Goal: Find specific page/section: Find specific page/section

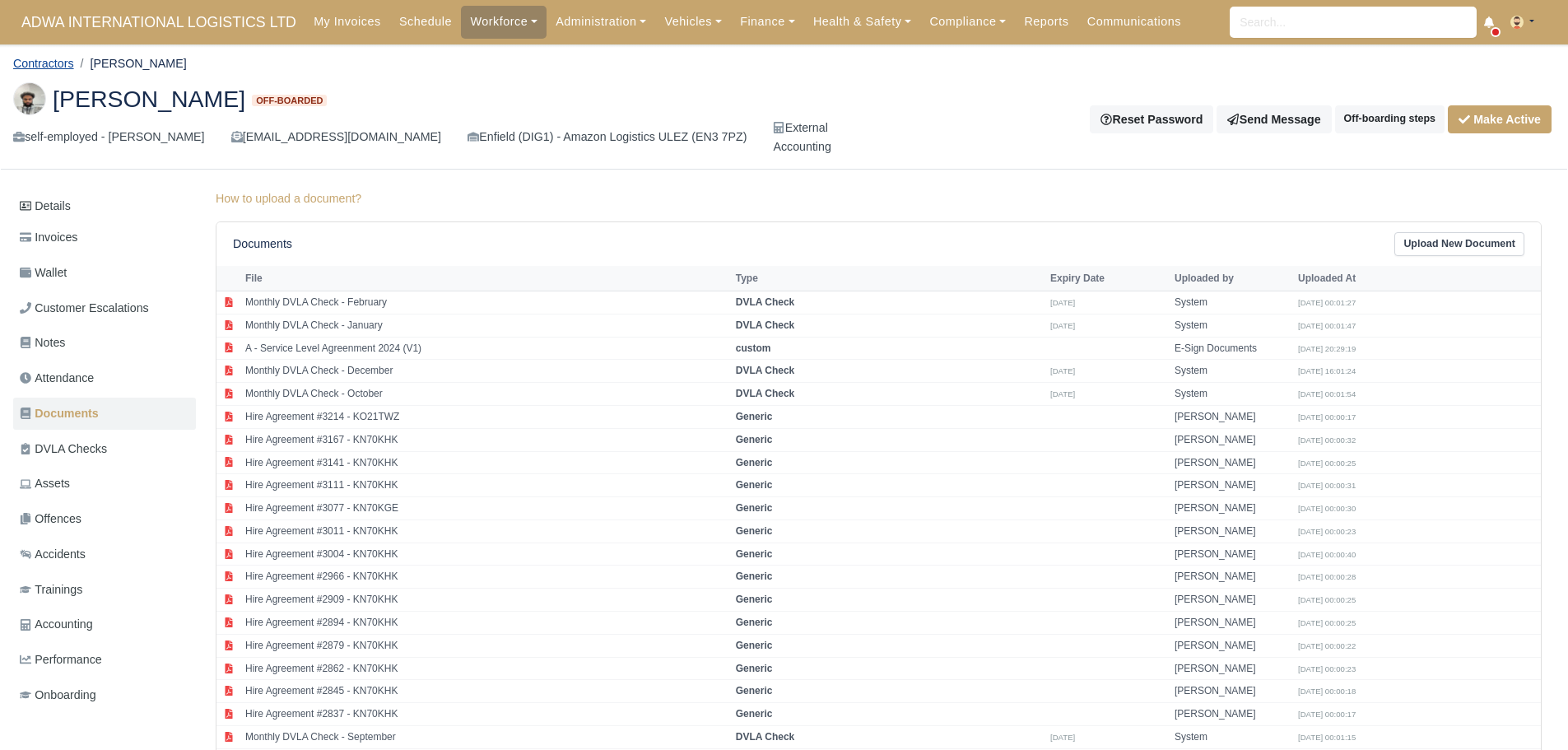
click at [52, 57] on link "Contractors" at bounding box center [44, 63] width 61 height 13
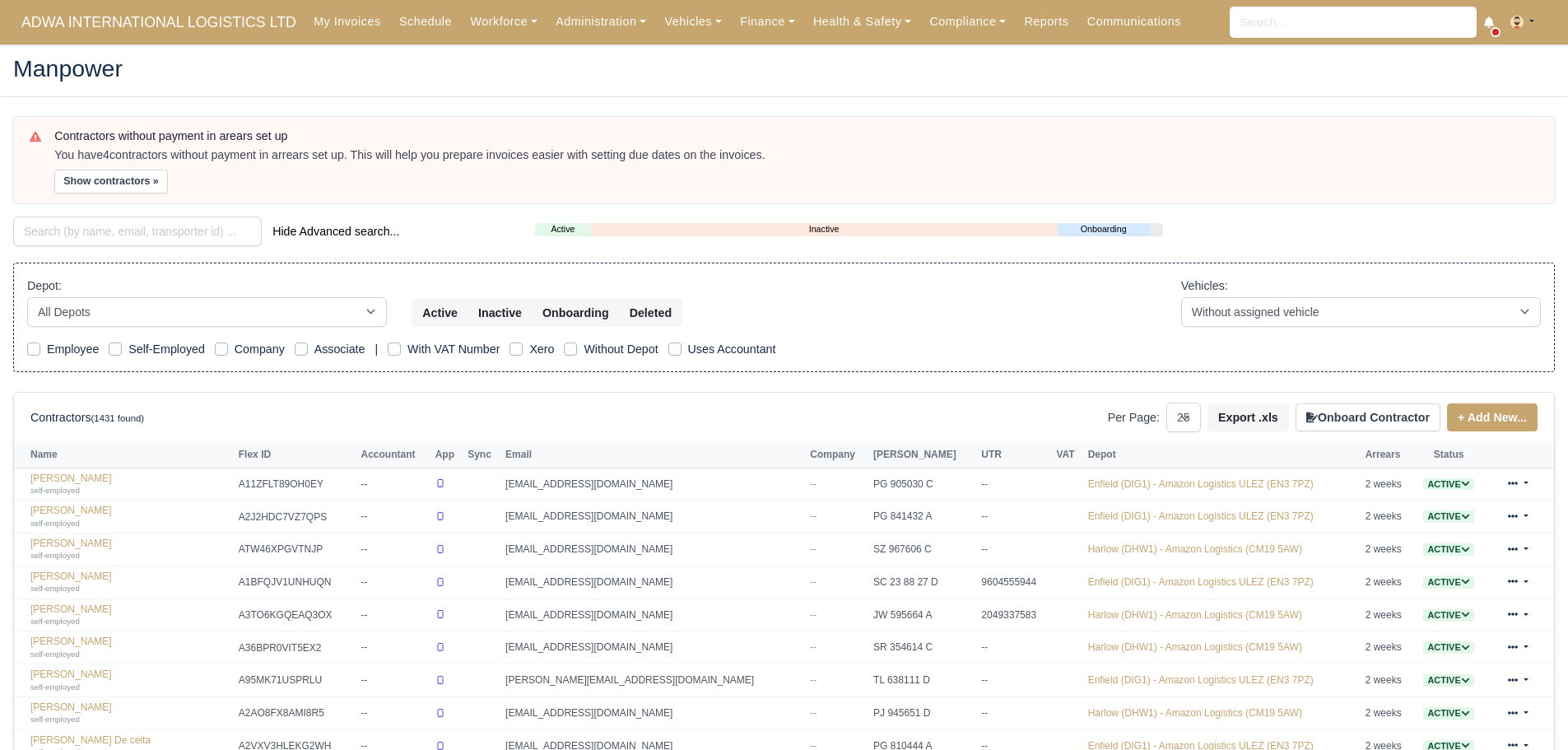
select select "25"
click at [86, 225] on input "search" at bounding box center [137, 231] width 249 height 30
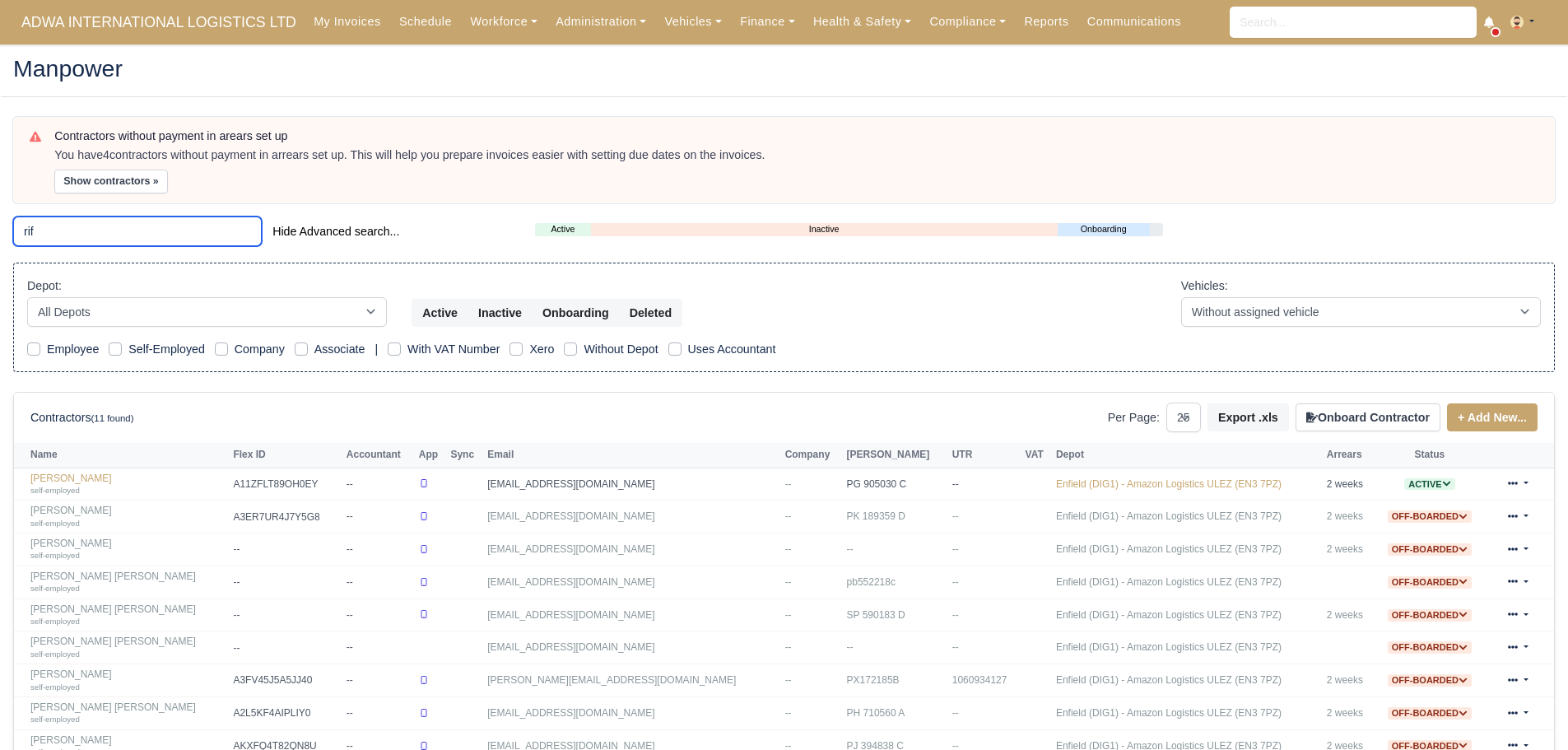
drag, startPoint x: 45, startPoint y: 216, endPoint x: 0, endPoint y: 201, distance: 47.4
click at [0, 201] on main "Manpower Contractors without payment in arears set up You have 4 contractors wi…" at bounding box center [784, 466] width 1568 height 803
type input "tayo"
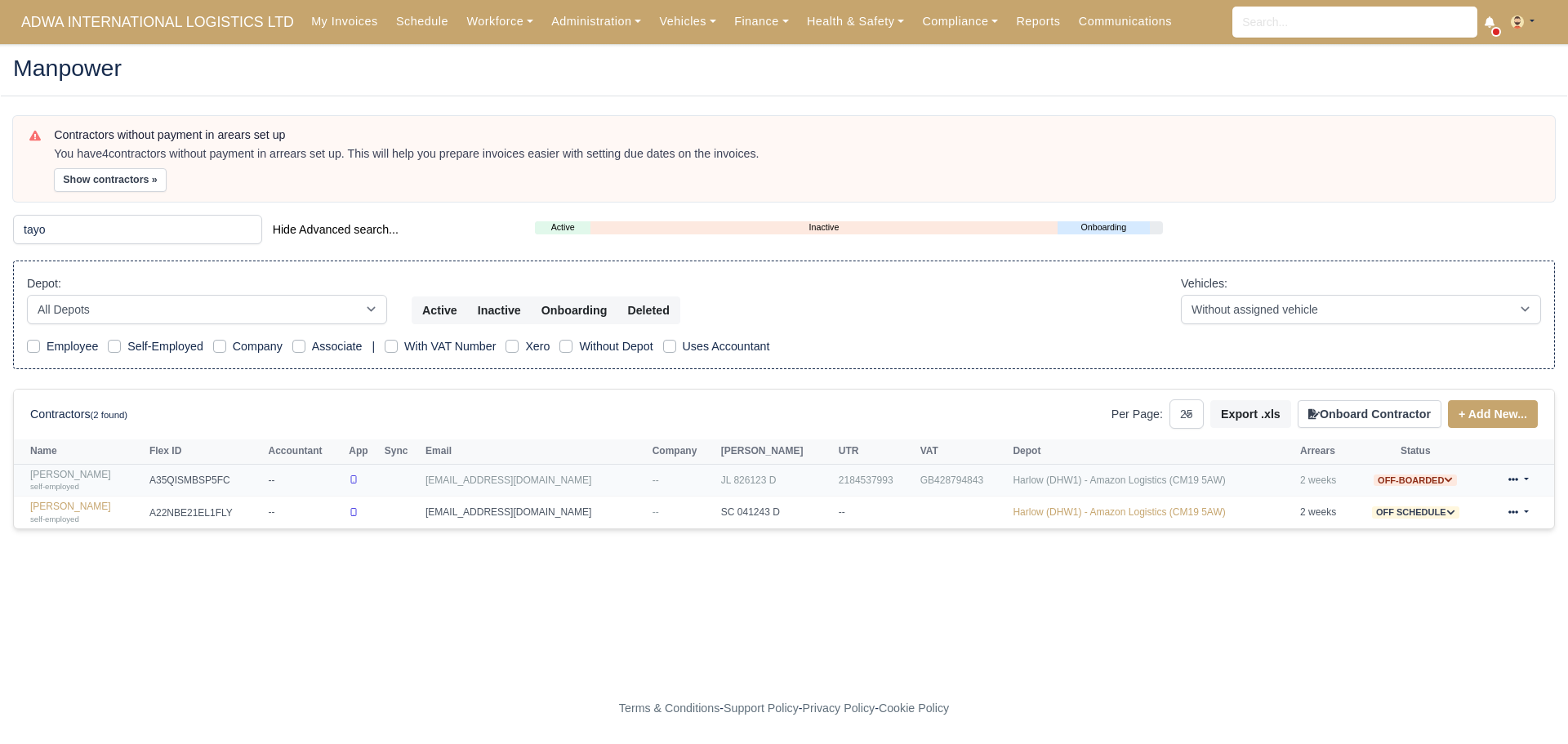
click at [117, 473] on link "[PERSON_NAME] self-employed" at bounding box center [86, 480] width 111 height 23
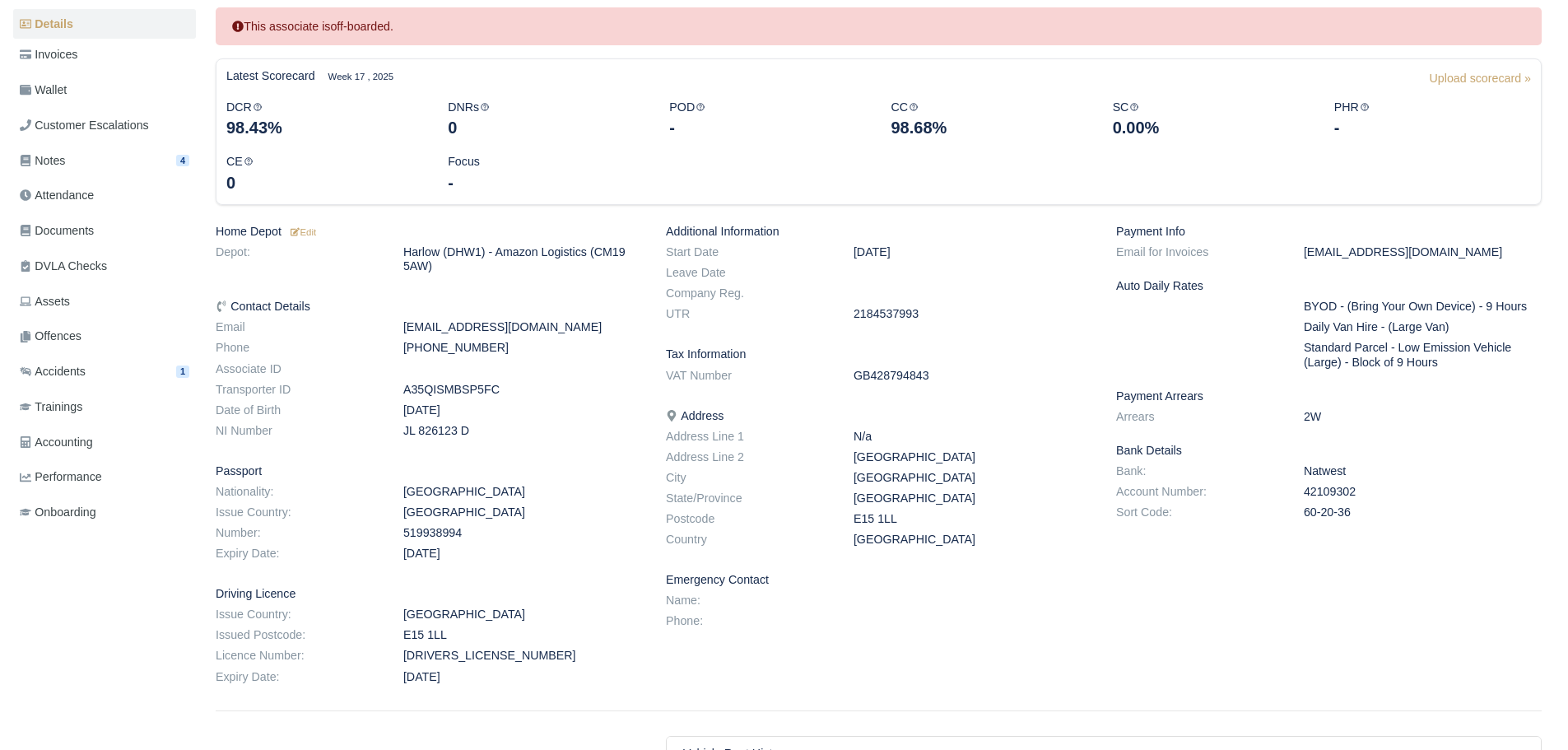
scroll to position [165, 0]
